Goal: Find specific page/section: Find specific page/section

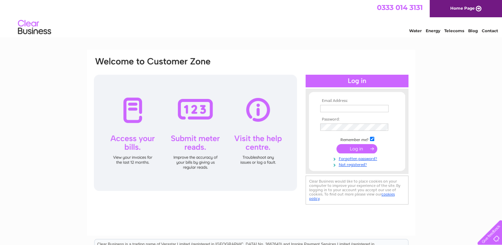
type input "[EMAIL_ADDRESS][DOMAIN_NAME]"
click at [358, 145] on input "submit" at bounding box center [356, 148] width 41 height 9
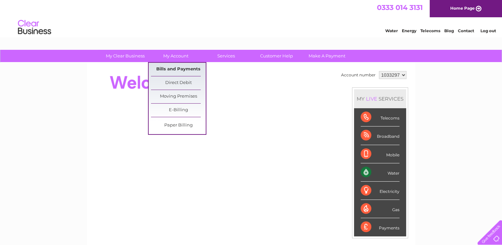
click at [182, 66] on link "Bills and Payments" at bounding box center [178, 69] width 55 height 13
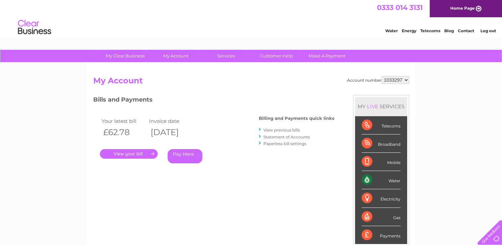
click at [129, 152] on link "." at bounding box center [129, 154] width 58 height 10
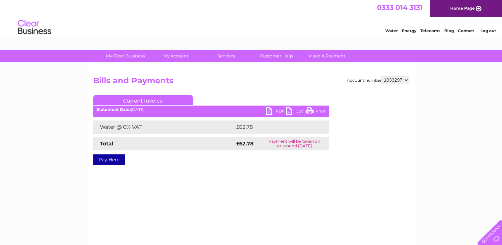
click at [271, 109] on link "PDF" at bounding box center [276, 112] width 20 height 10
